Goal: Find specific page/section: Find specific page/section

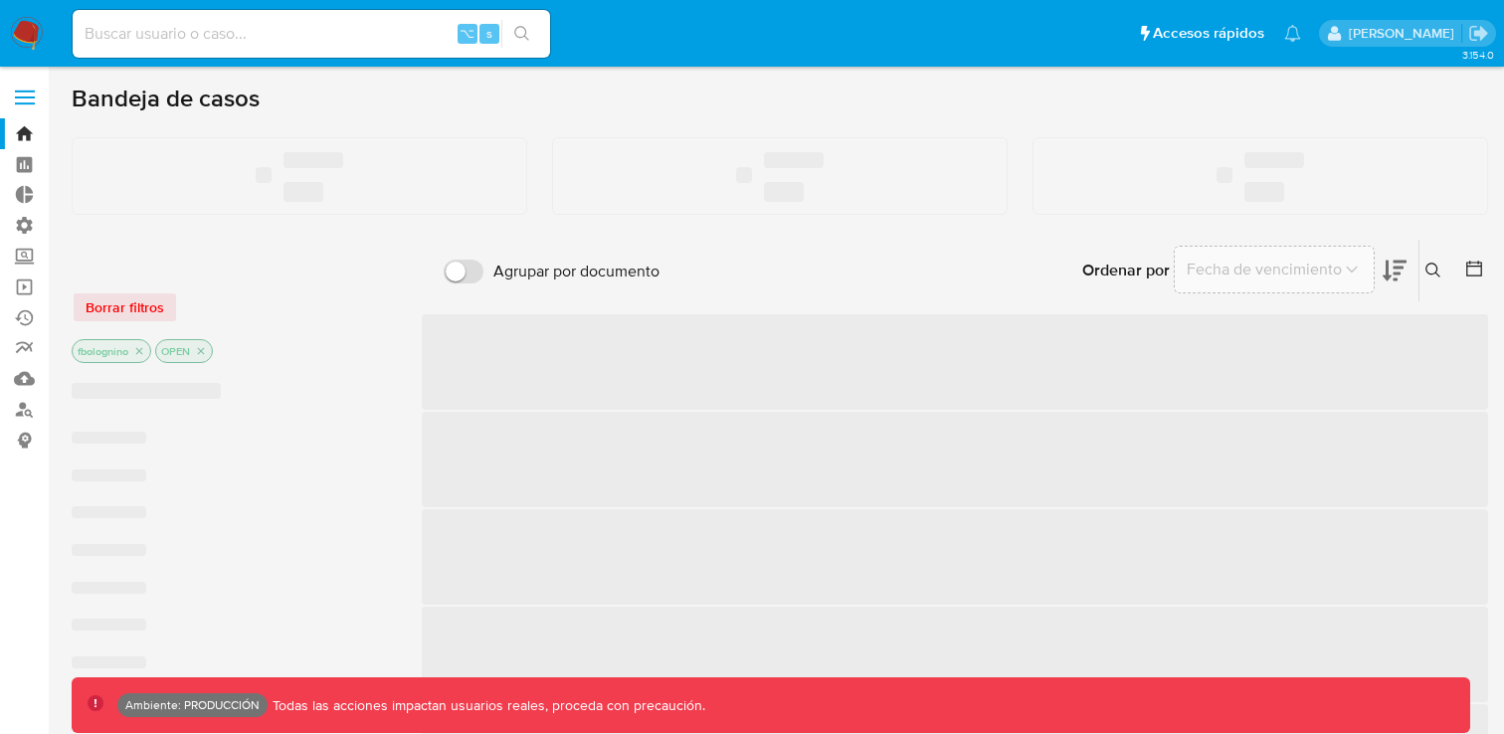
click at [171, 34] on input at bounding box center [312, 34] width 478 height 26
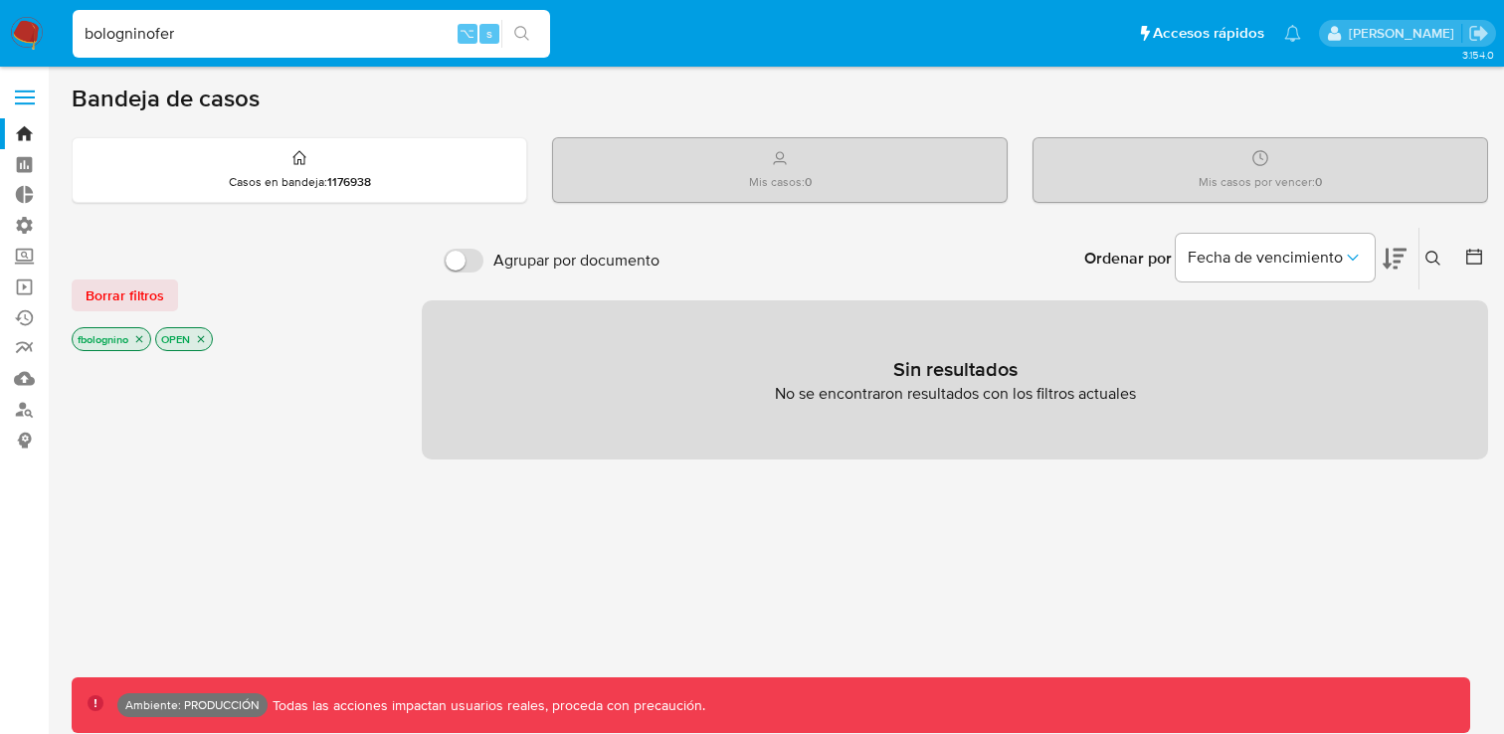
type input "bologninofer"
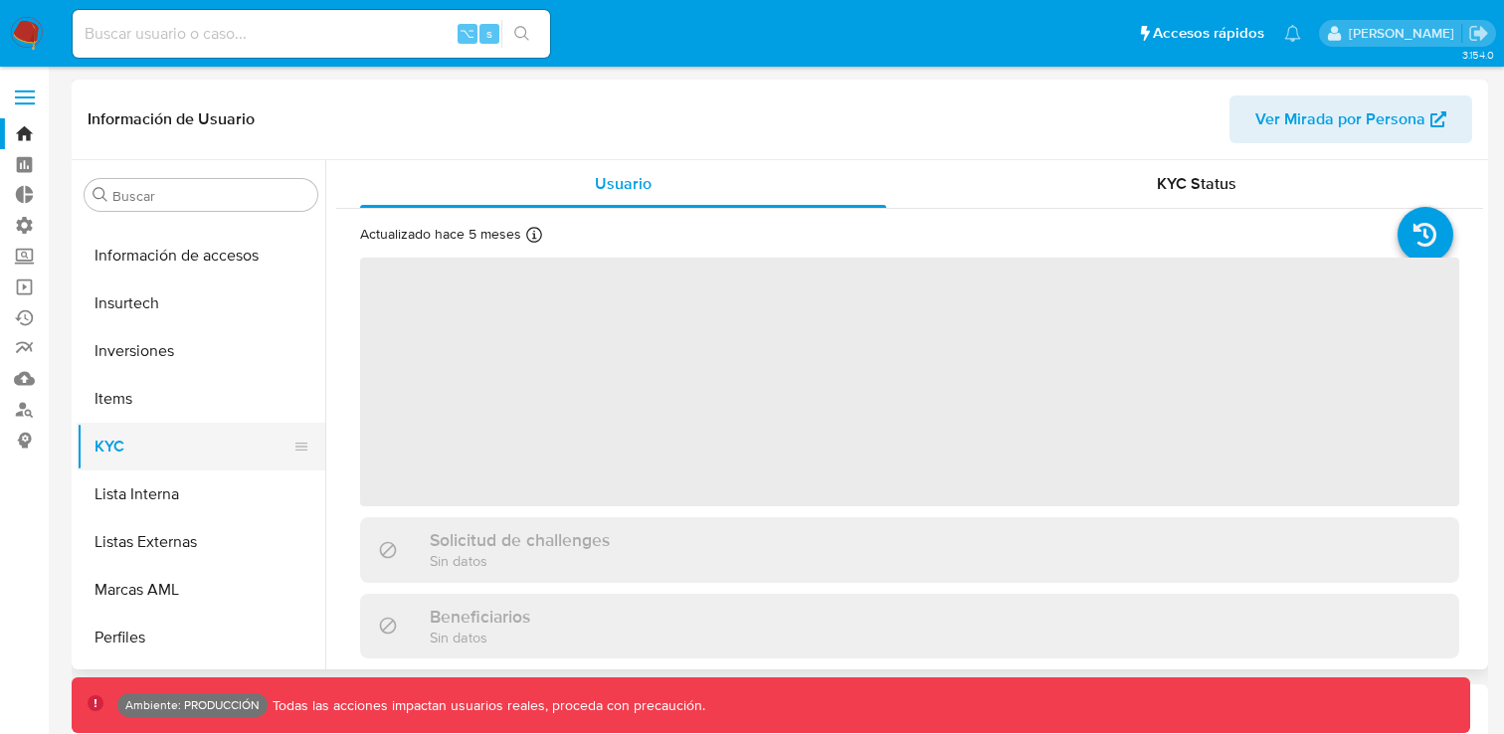
scroll to position [936, 0]
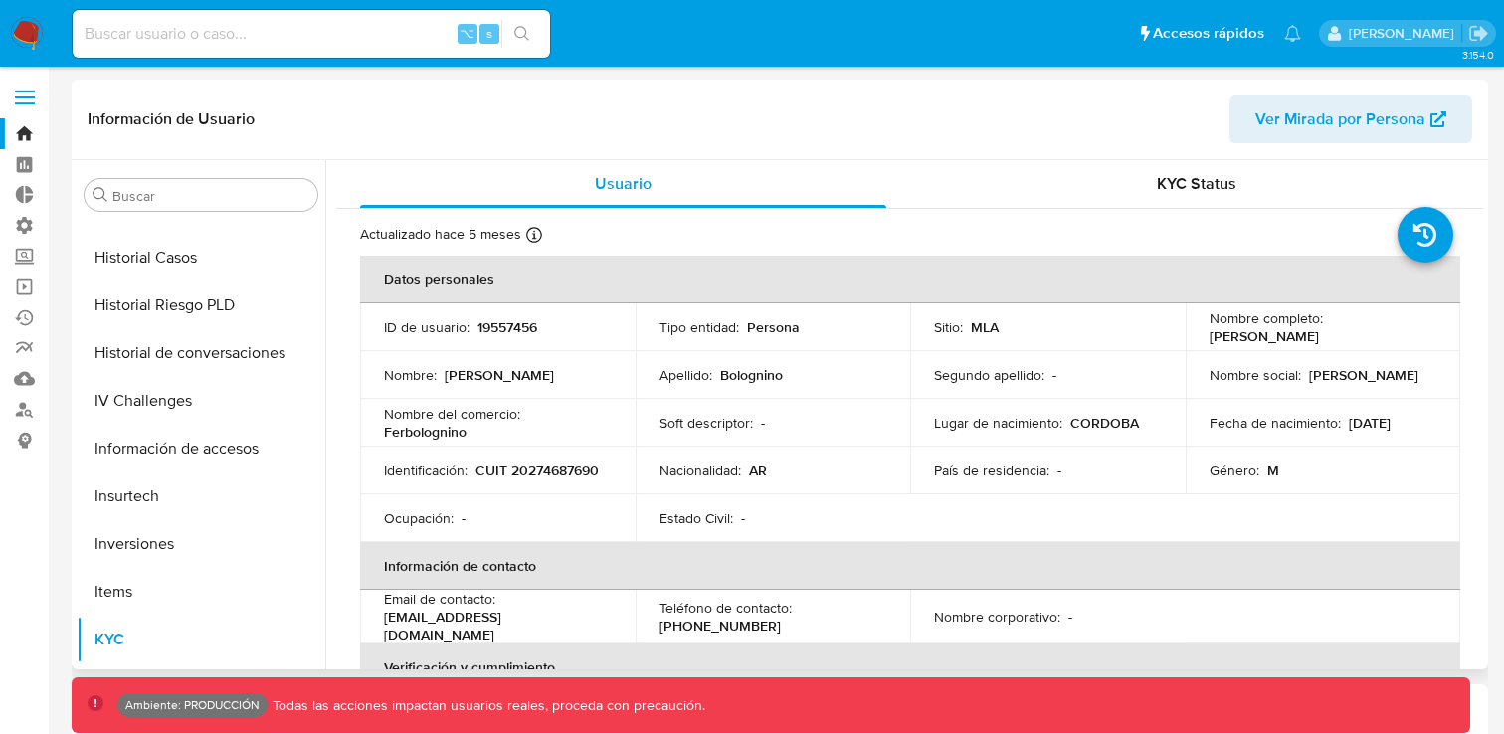
select select "10"
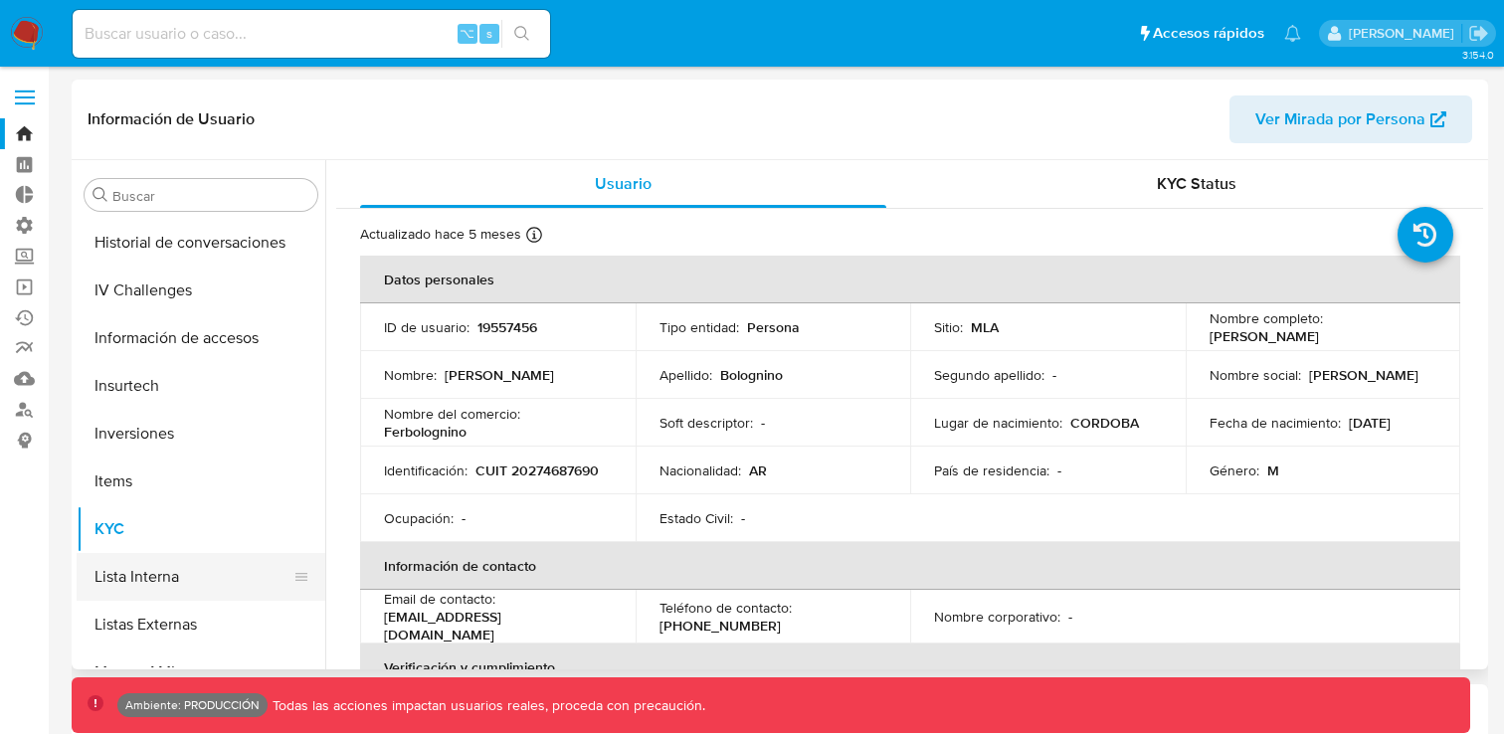
scroll to position [756, 0]
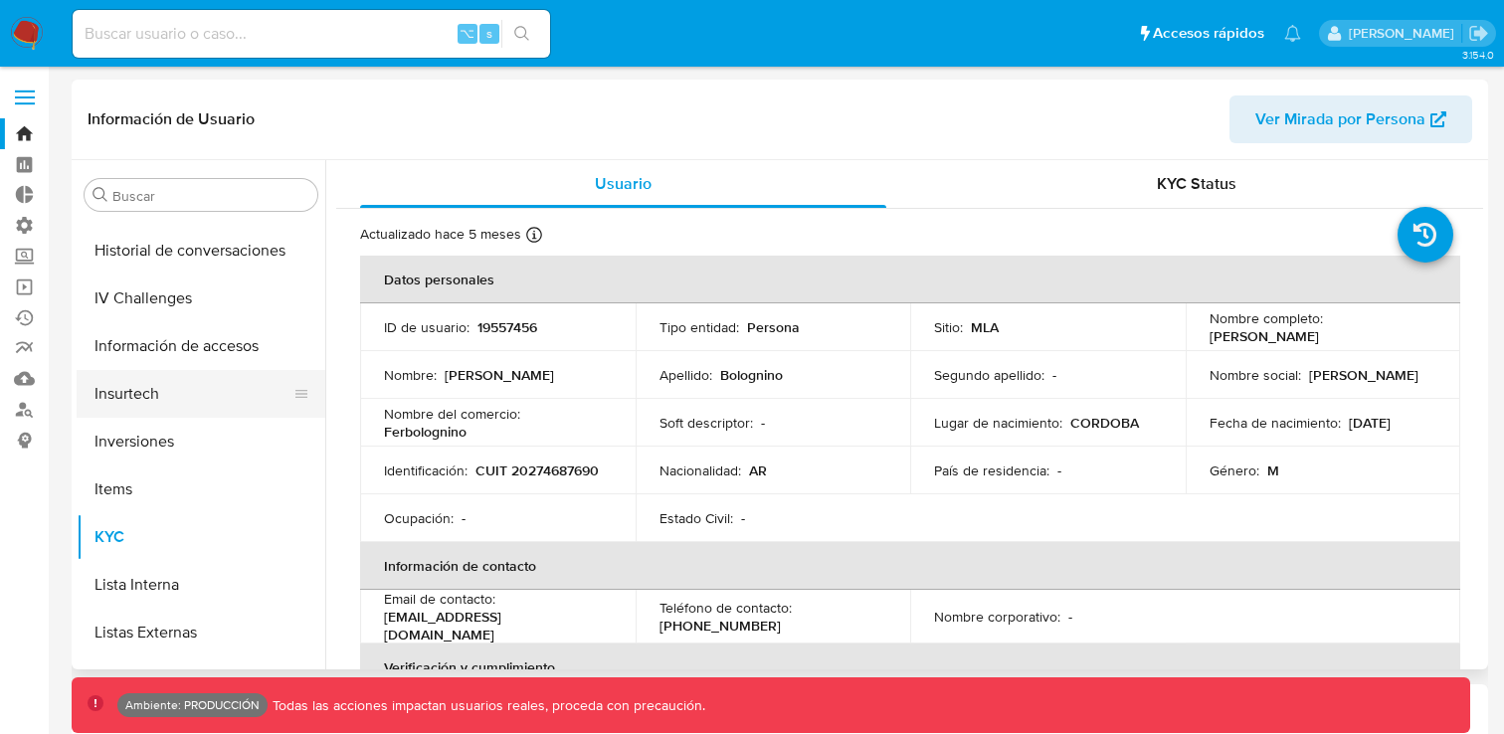
click at [129, 392] on button "Insurtech" at bounding box center [193, 394] width 233 height 48
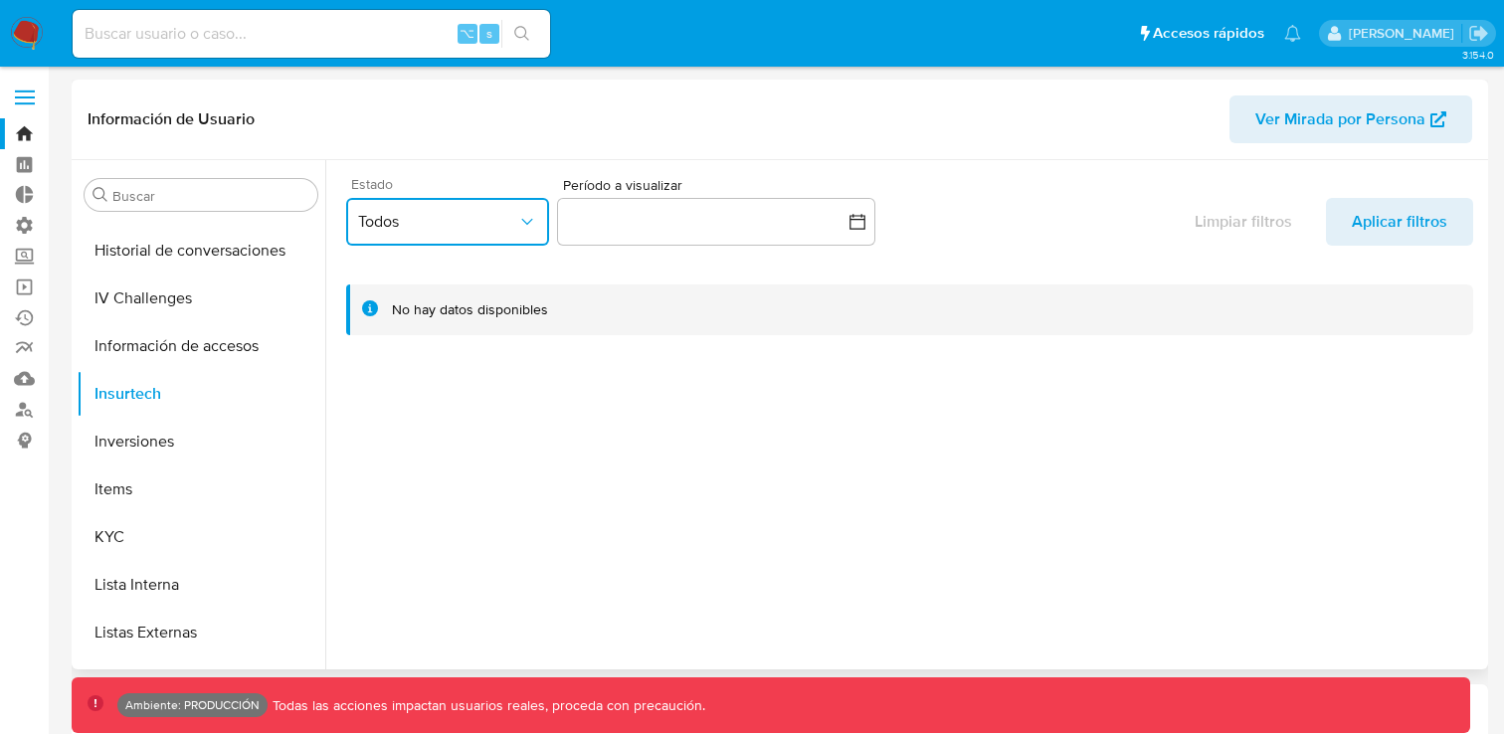
click at [515, 226] on span "Todos" at bounding box center [437, 222] width 159 height 20
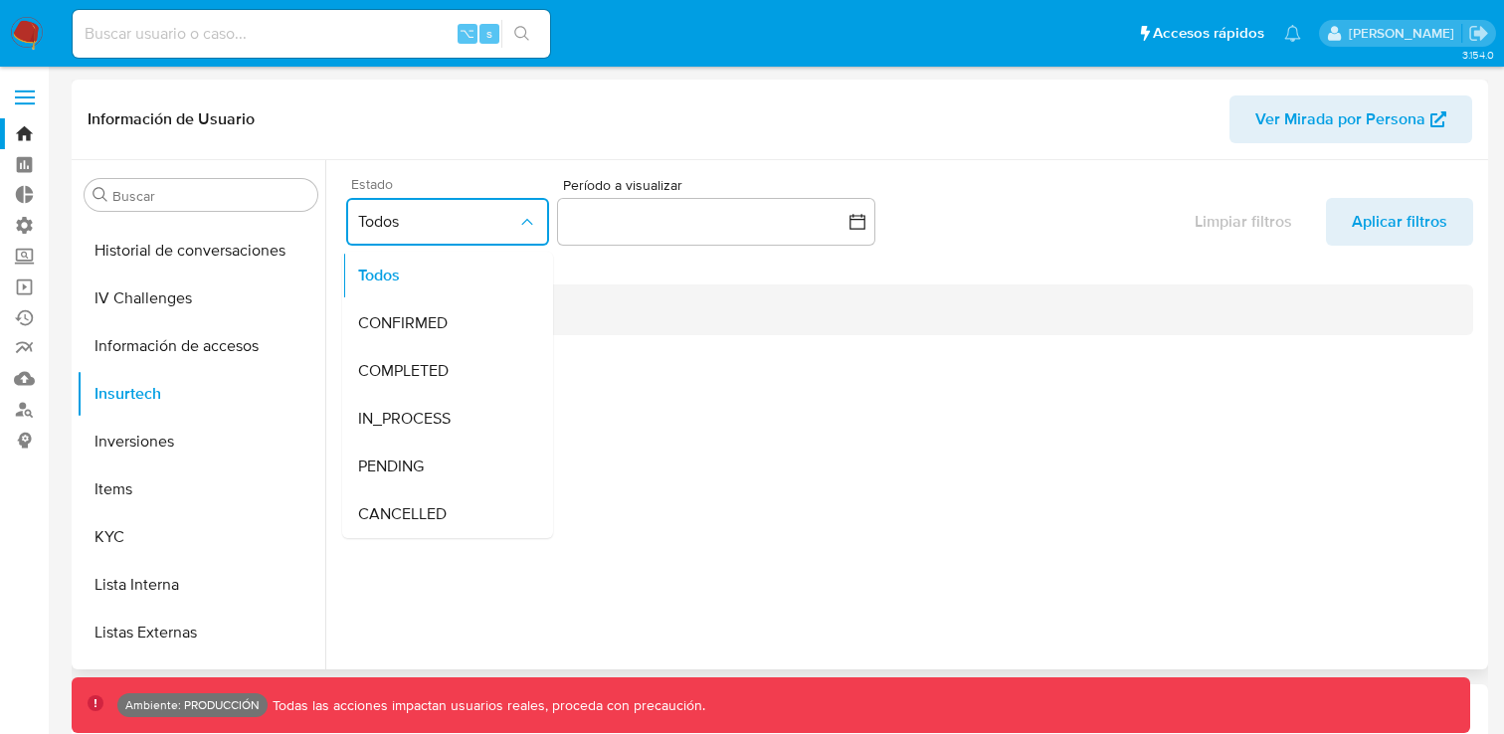
click at [515, 226] on span "Todos" at bounding box center [437, 222] width 159 height 20
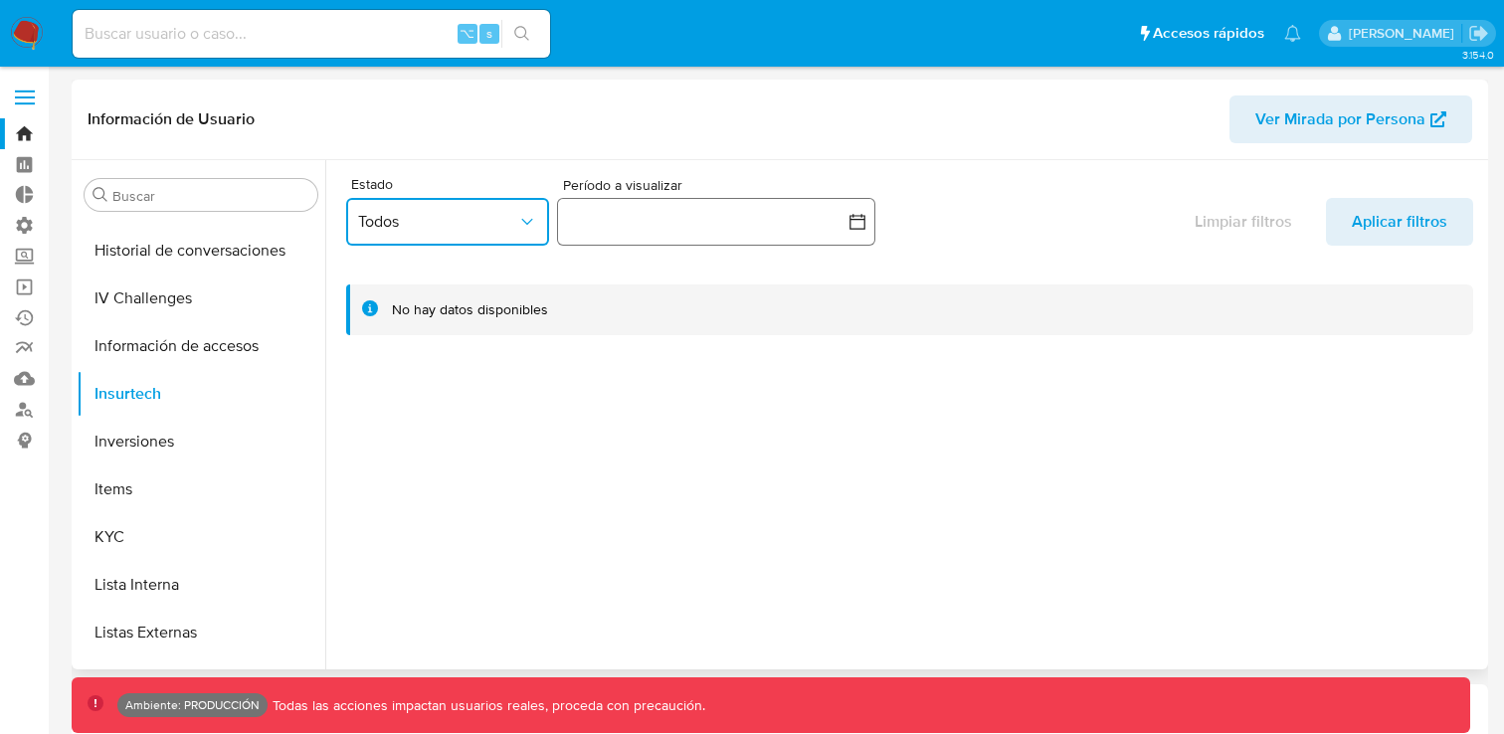
click at [615, 228] on button "button" at bounding box center [716, 222] width 318 height 48
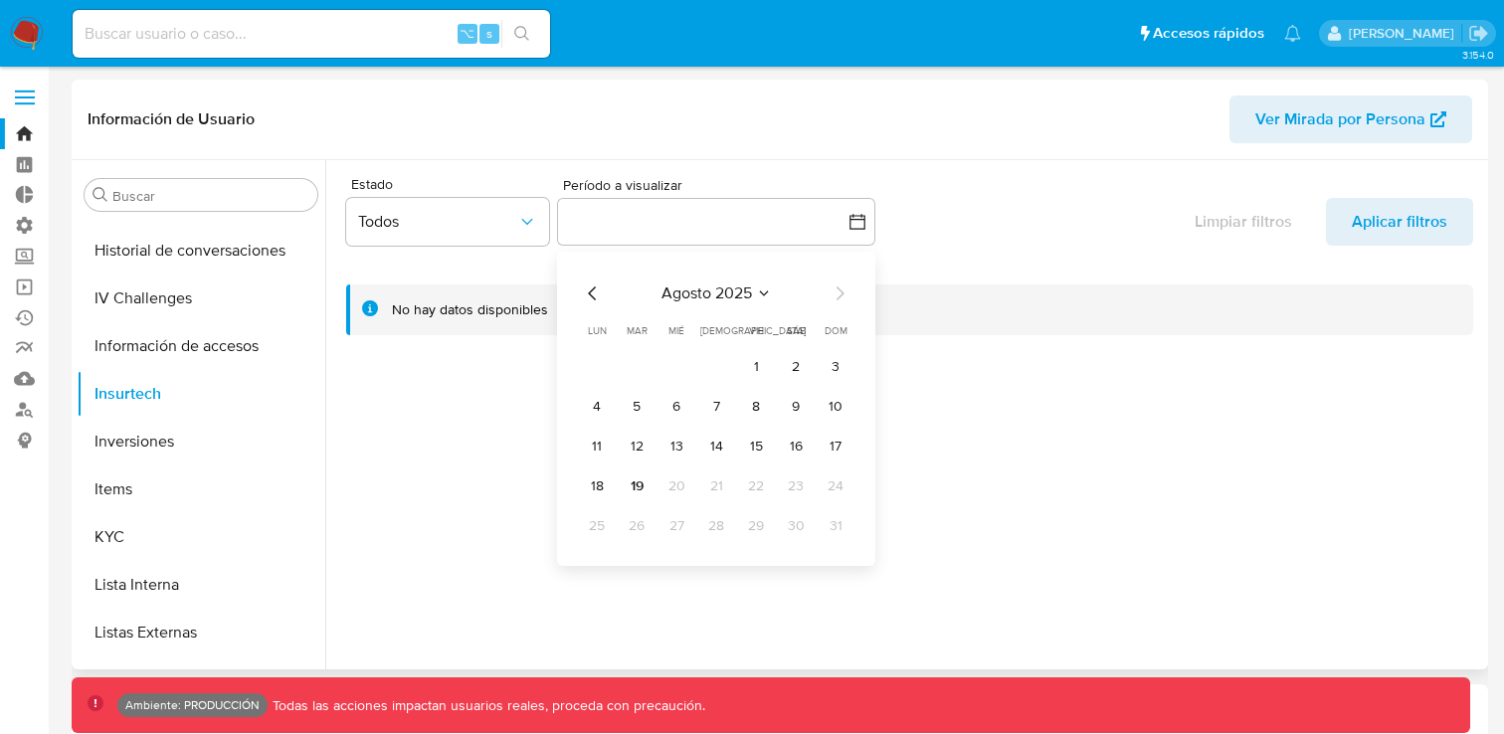
click at [634, 143] on div "Información de Usuario Ver Mirada por Persona" at bounding box center [780, 120] width 1417 height 81
